Goal: Transaction & Acquisition: Purchase product/service

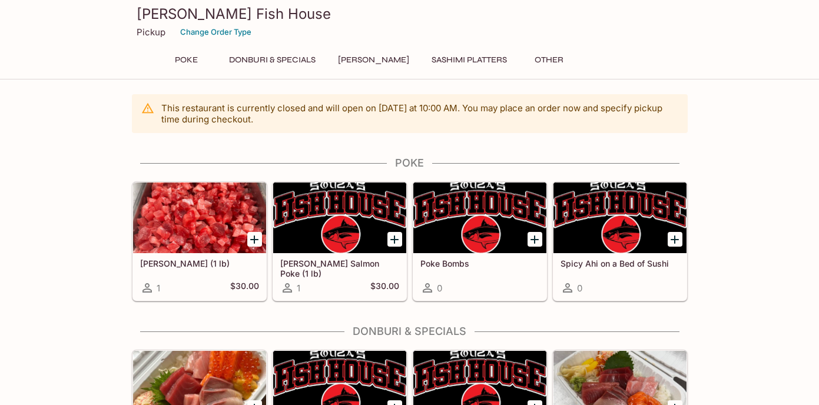
click at [487, 64] on button "Sashimi Platters" at bounding box center [469, 60] width 88 height 16
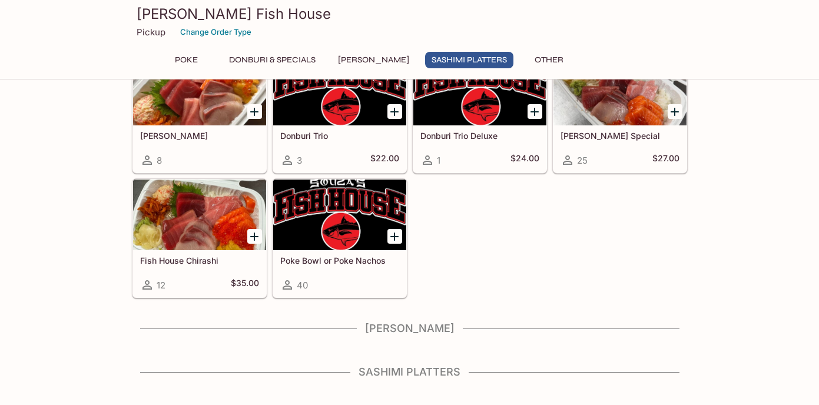
scroll to position [320, 0]
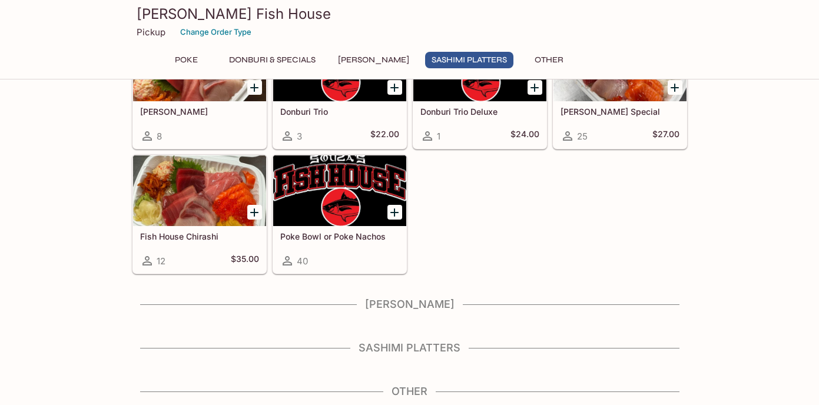
click at [425, 345] on h4 "Sashimi Platters" at bounding box center [410, 347] width 556 height 13
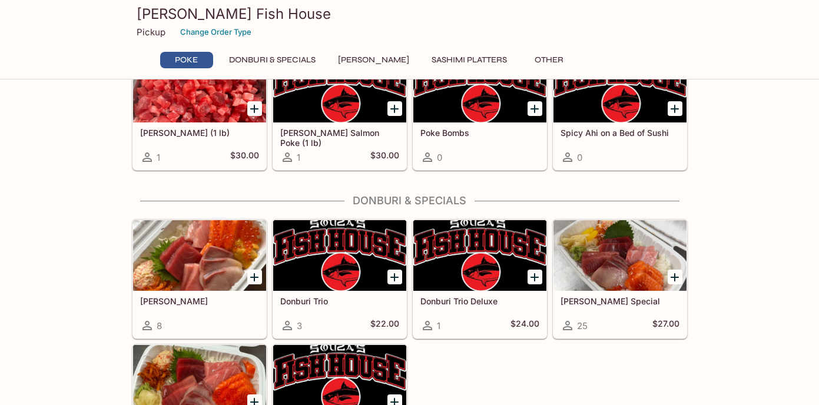
scroll to position [85, 0]
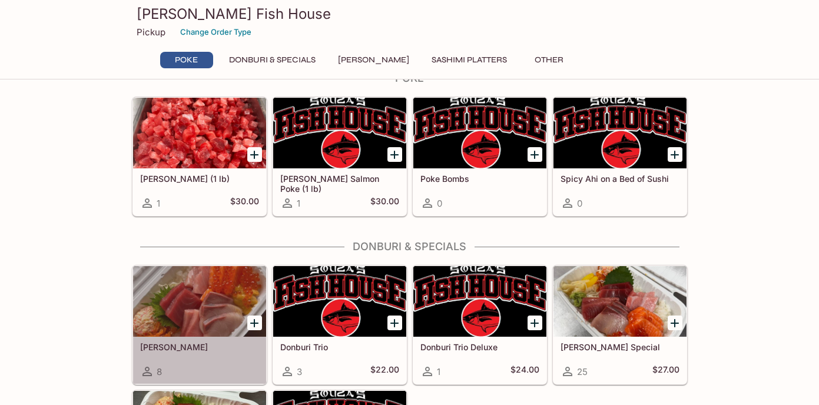
click at [237, 310] on div at bounding box center [199, 301] width 133 height 71
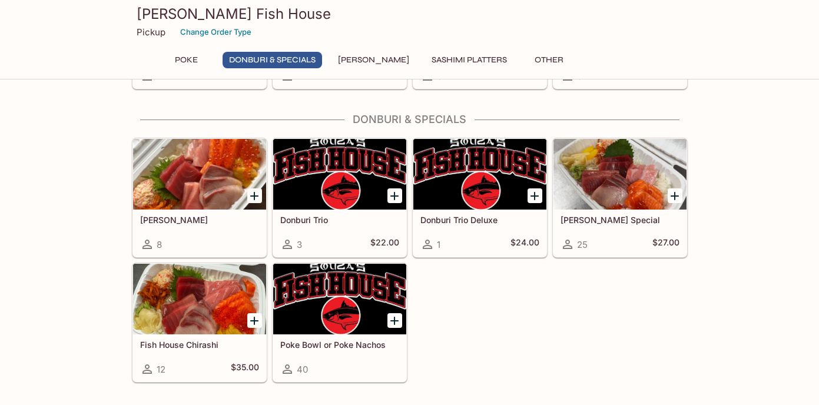
scroll to position [235, 0]
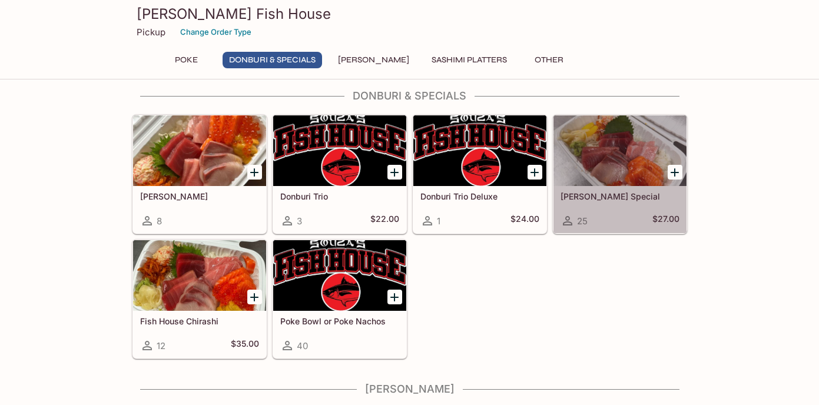
click at [603, 143] on div at bounding box center [619, 150] width 133 height 71
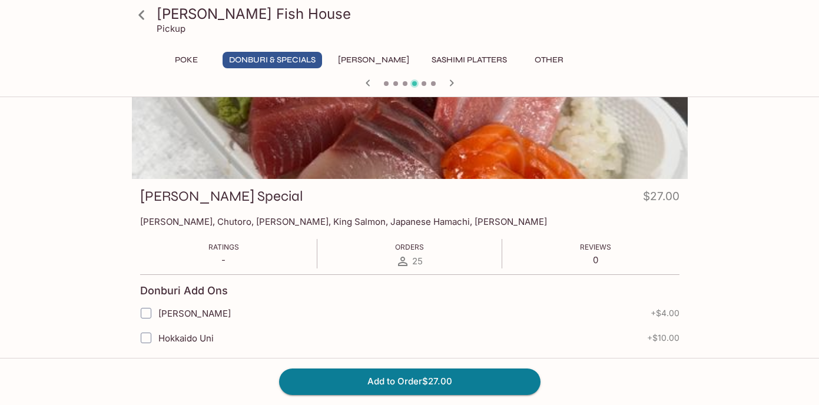
scroll to position [33, 0]
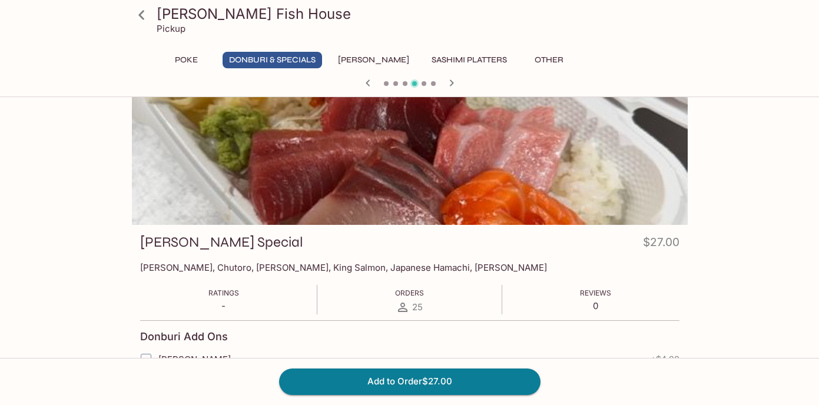
click at [215, 17] on h3 "[PERSON_NAME] Fish House" at bounding box center [420, 14] width 526 height 18
click at [144, 17] on icon at bounding box center [141, 15] width 21 height 21
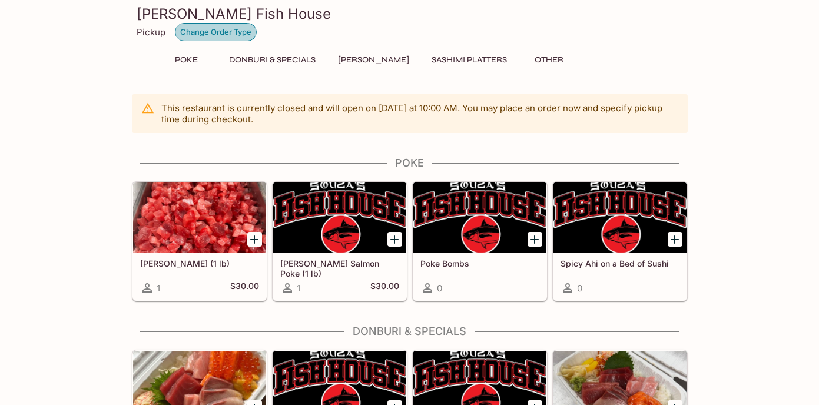
click at [208, 34] on button "Change Order Type" at bounding box center [216, 32] width 82 height 18
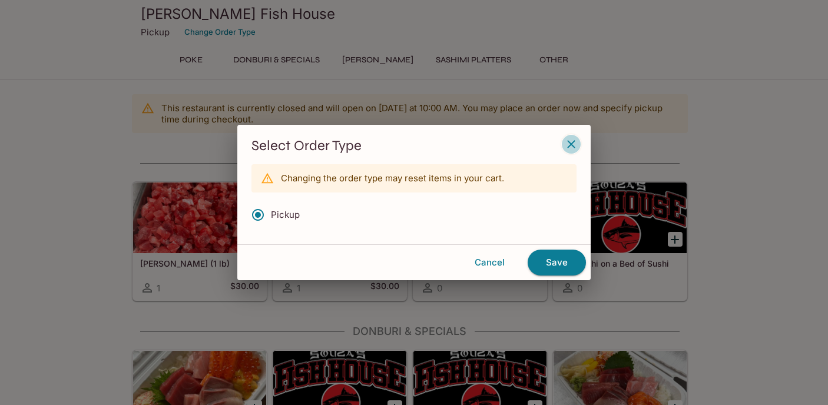
click at [574, 142] on icon "button" at bounding box center [571, 144] width 14 height 14
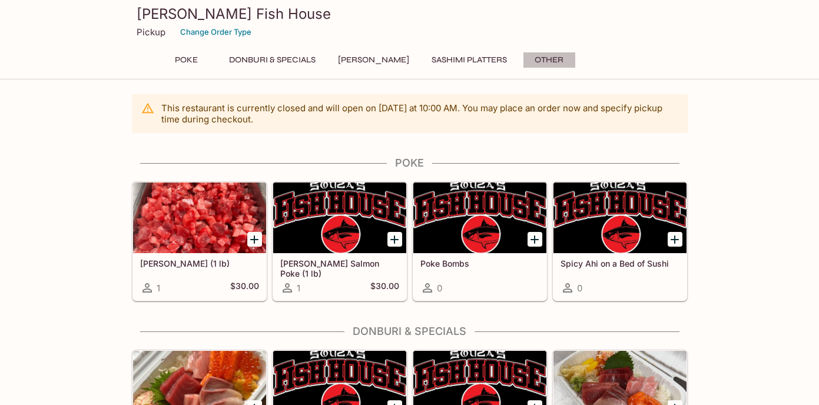
click at [535, 59] on button "Other" at bounding box center [549, 60] width 53 height 16
click at [281, 62] on button "Donburi & Specials" at bounding box center [272, 60] width 99 height 16
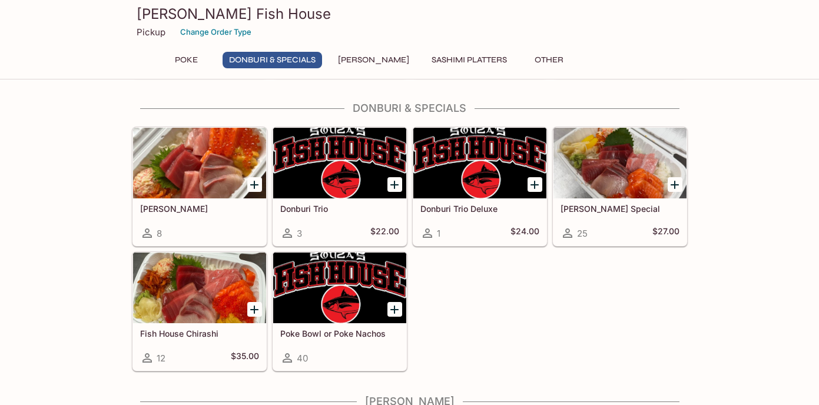
scroll to position [225, 0]
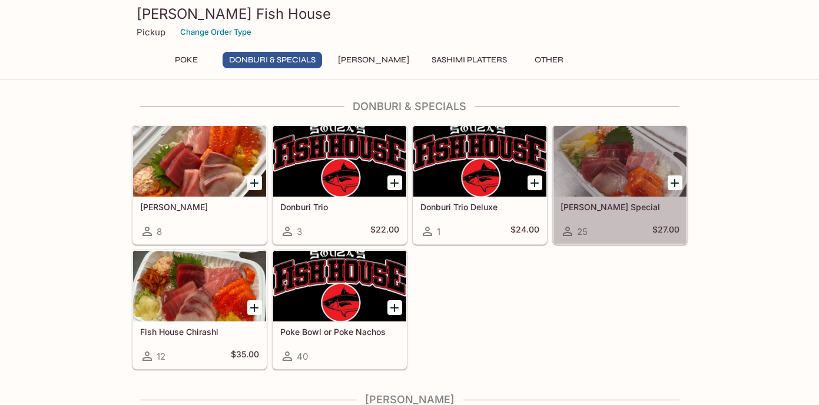
click at [582, 172] on div at bounding box center [619, 161] width 133 height 71
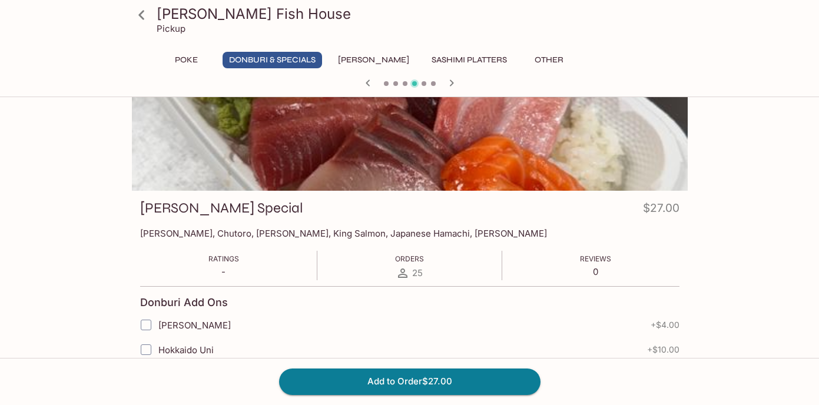
scroll to position [94, 0]
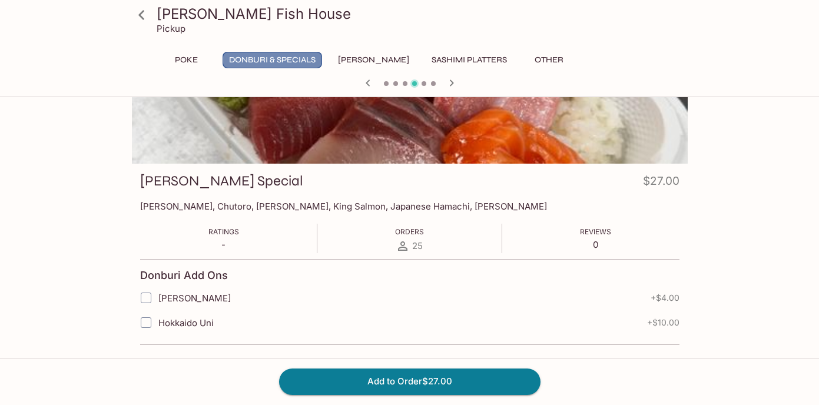
click at [279, 59] on button "Donburi & Specials" at bounding box center [272, 60] width 99 height 16
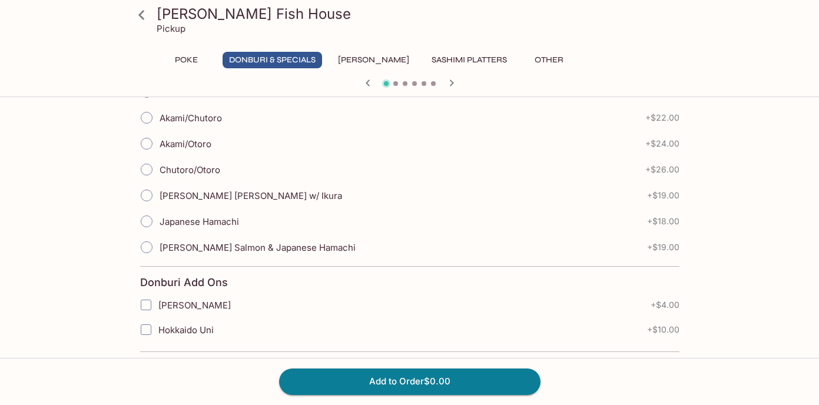
scroll to position [377, 0]
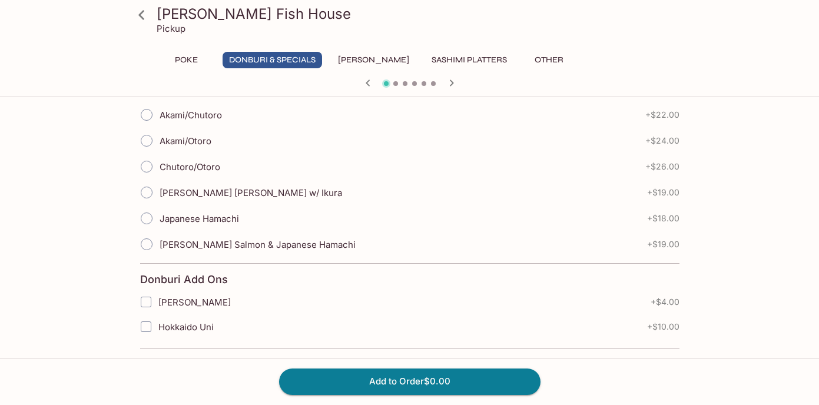
click at [532, 57] on button "Other" at bounding box center [549, 60] width 53 height 16
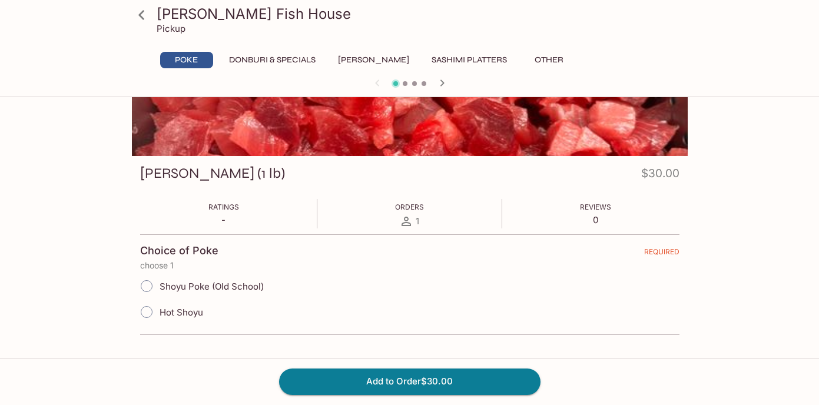
scroll to position [122, 0]
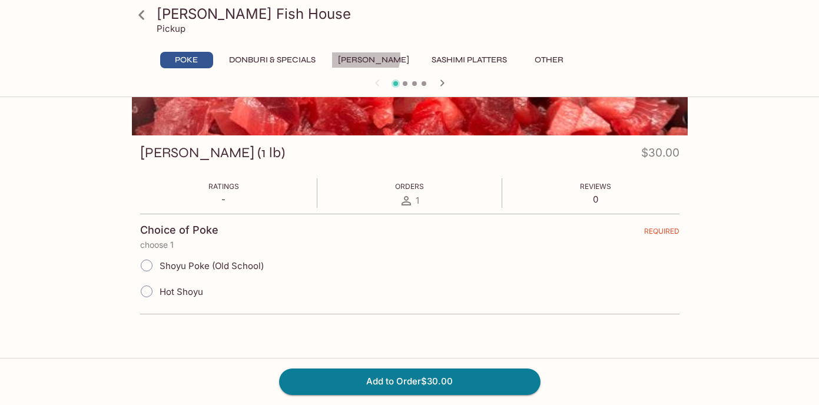
click at [357, 55] on button "[PERSON_NAME]" at bounding box center [373, 60] width 84 height 16
click at [304, 54] on button "Donburi & Specials" at bounding box center [272, 60] width 99 height 16
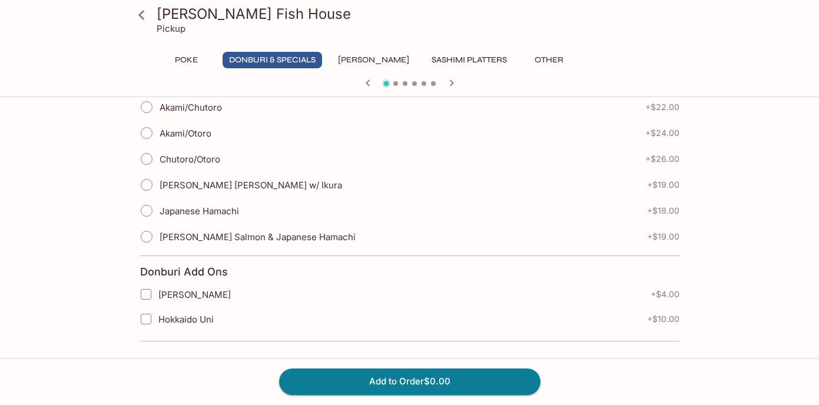
scroll to position [386, 0]
click at [190, 53] on button "Poke" at bounding box center [186, 60] width 53 height 16
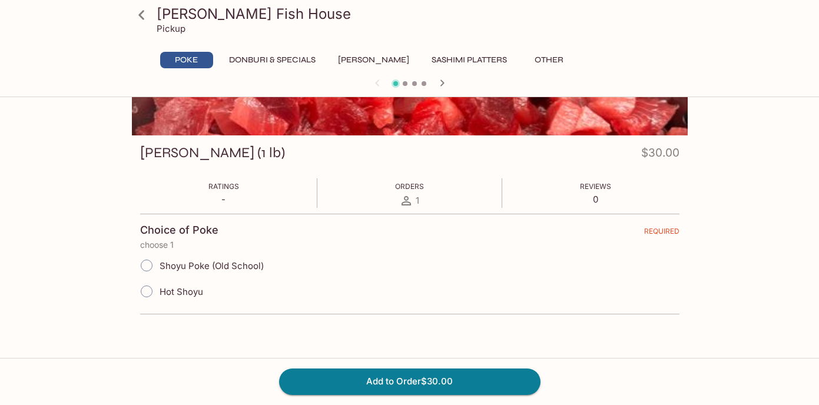
click at [283, 59] on button "Donburi & Specials" at bounding box center [272, 60] width 99 height 16
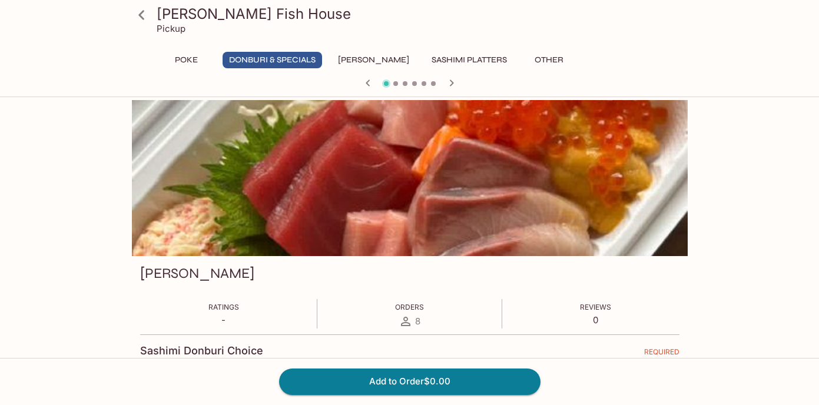
scroll to position [0, 0]
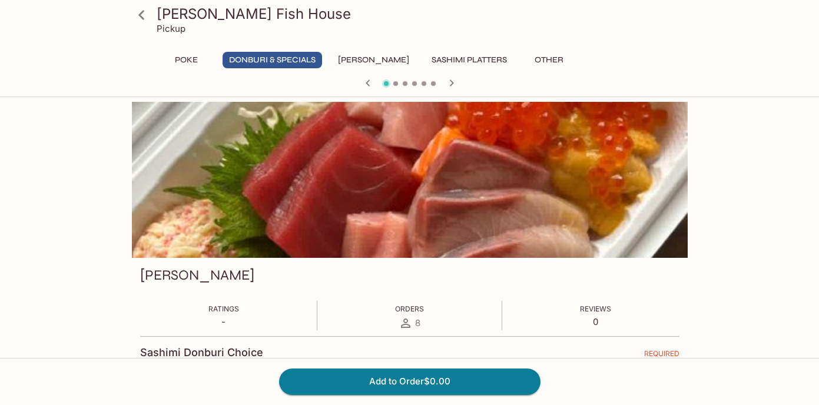
click at [263, 67] on button "Donburi & Specials" at bounding box center [272, 60] width 99 height 16
